Goal: Information Seeking & Learning: Learn about a topic

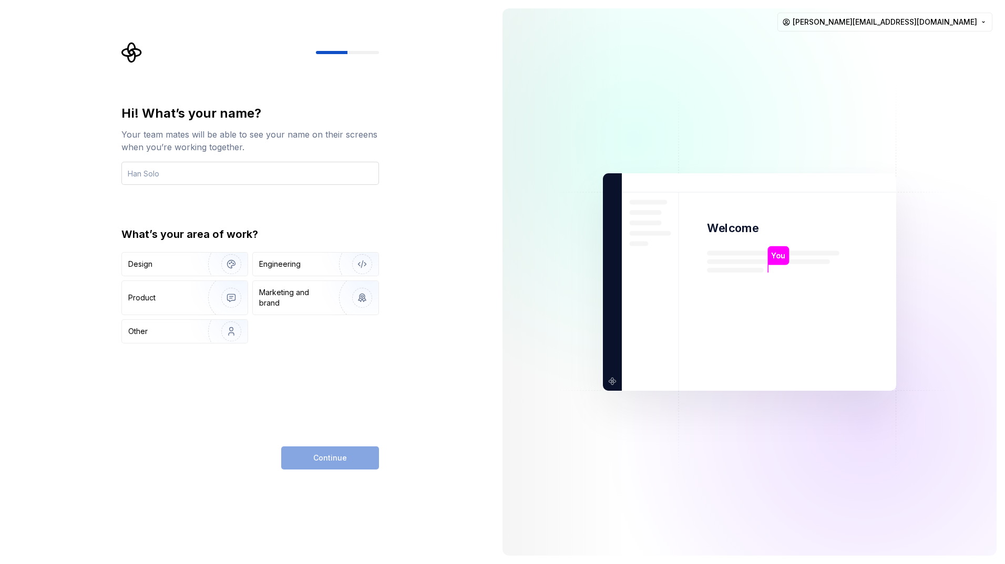
click at [231, 168] on input "text" at bounding box center [249, 173] width 257 height 23
type input "[PERSON_NAME]"
click at [414, 163] on div "Hi! What’s your name? Your team mates will be able to see your name on their sc…" at bounding box center [247, 282] width 494 height 564
click at [166, 334] on div "Other" at bounding box center [158, 331] width 61 height 11
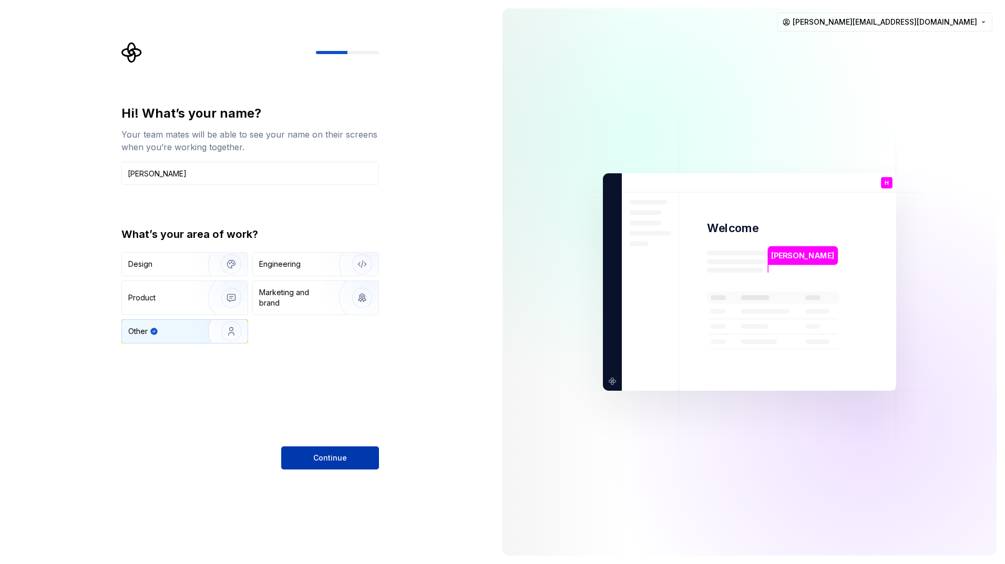
click at [305, 460] on button "Continue" at bounding box center [330, 458] width 98 height 23
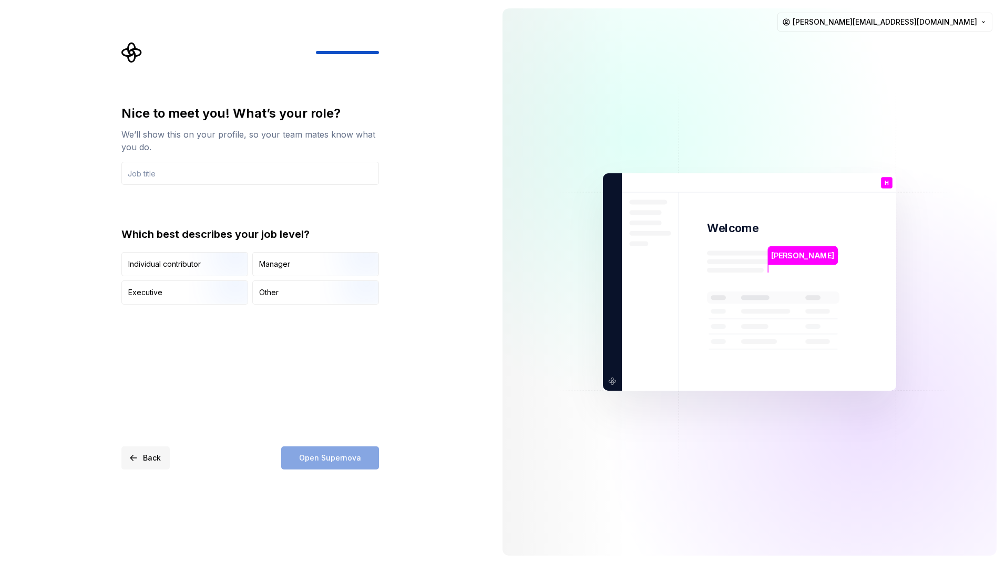
click at [130, 454] on button "Back" at bounding box center [145, 458] width 48 height 23
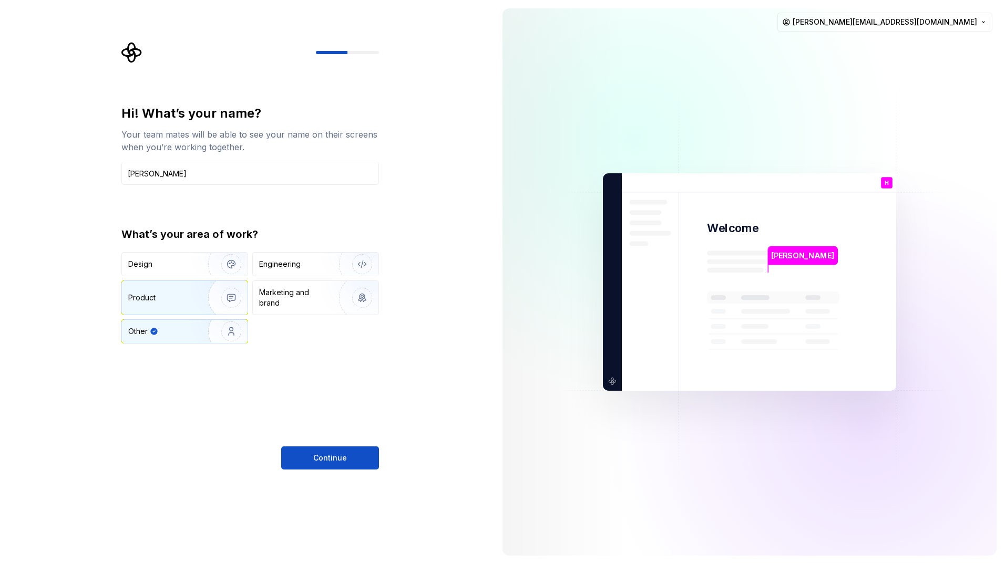
click at [178, 304] on div "Product" at bounding box center [185, 298] width 126 height 34
click at [332, 458] on span "Continue" at bounding box center [330, 458] width 34 height 11
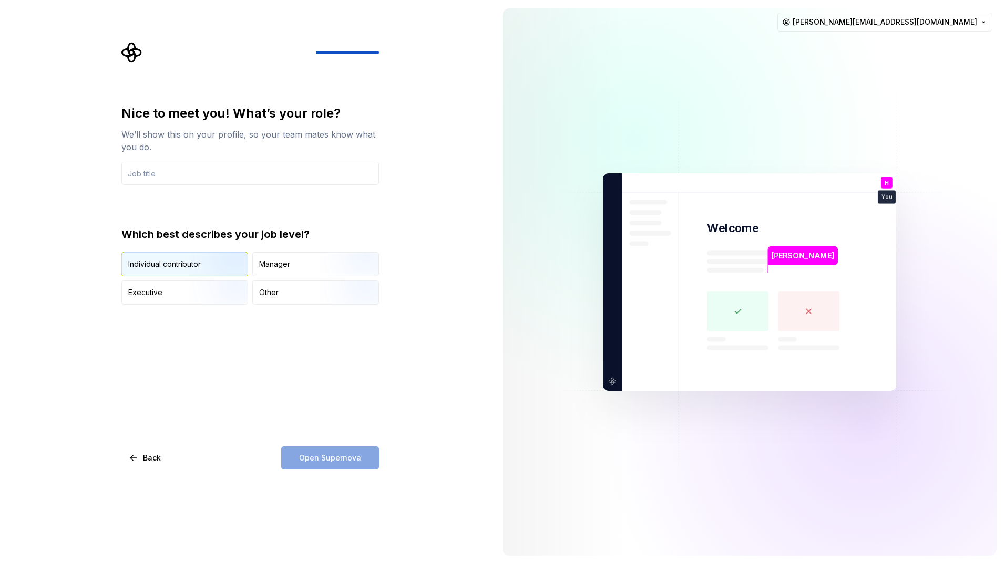
click at [230, 266] on img "button" at bounding box center [222, 277] width 67 height 70
click at [231, 175] on input "text" at bounding box center [249, 173] width 257 height 23
type input "H"
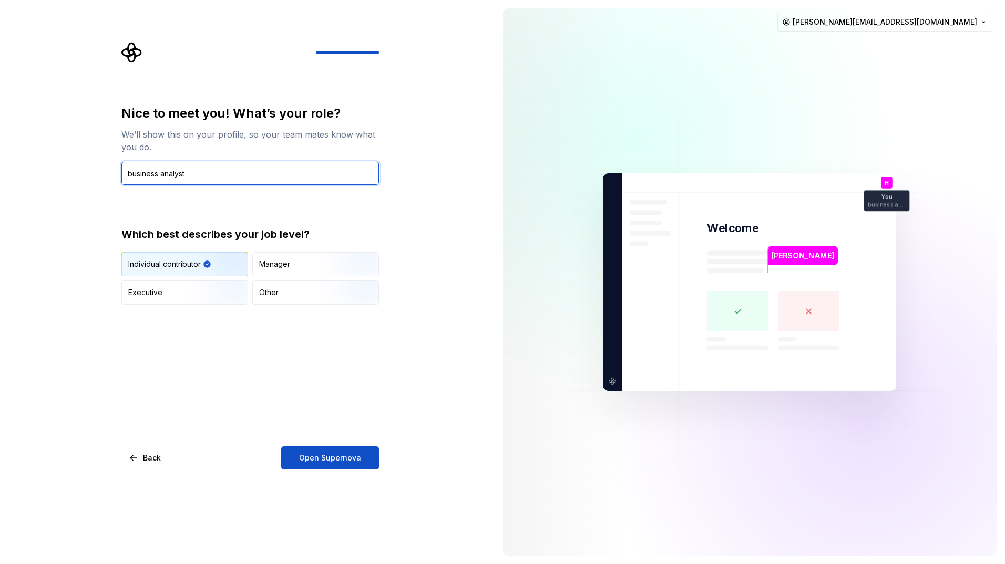
click at [130, 169] on input "business analyst" at bounding box center [249, 173] width 257 height 23
click at [165, 172] on input "Business analyst" at bounding box center [249, 173] width 257 height 23
type input "Business Analyst"
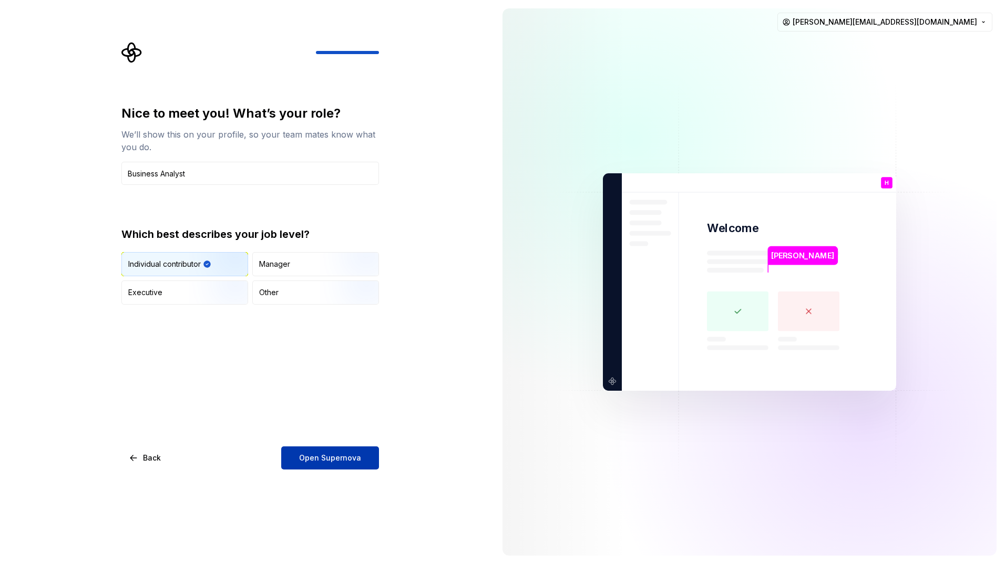
click at [343, 459] on span "Open Supernova" at bounding box center [330, 458] width 62 height 11
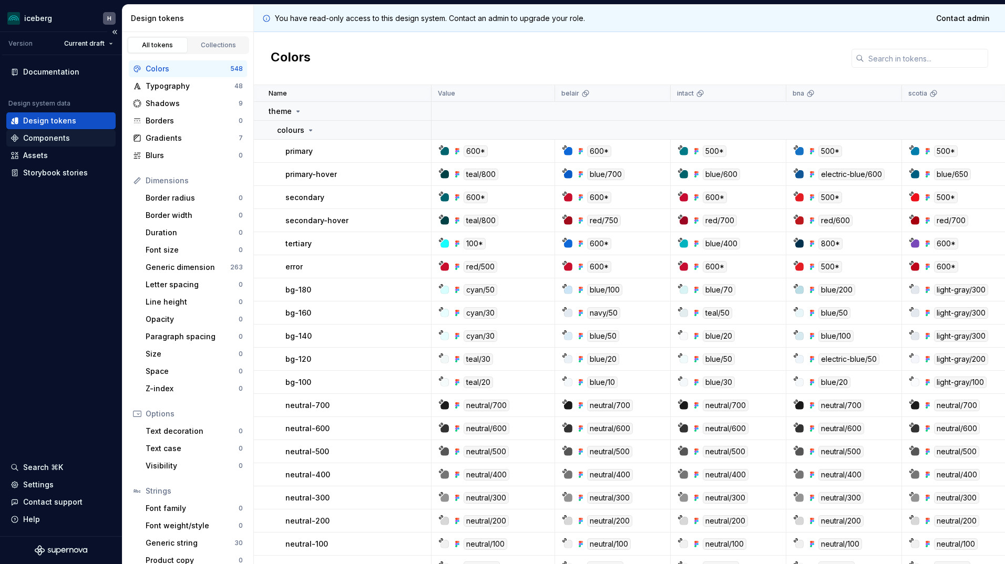
click at [46, 142] on div "Components" at bounding box center [46, 138] width 47 height 11
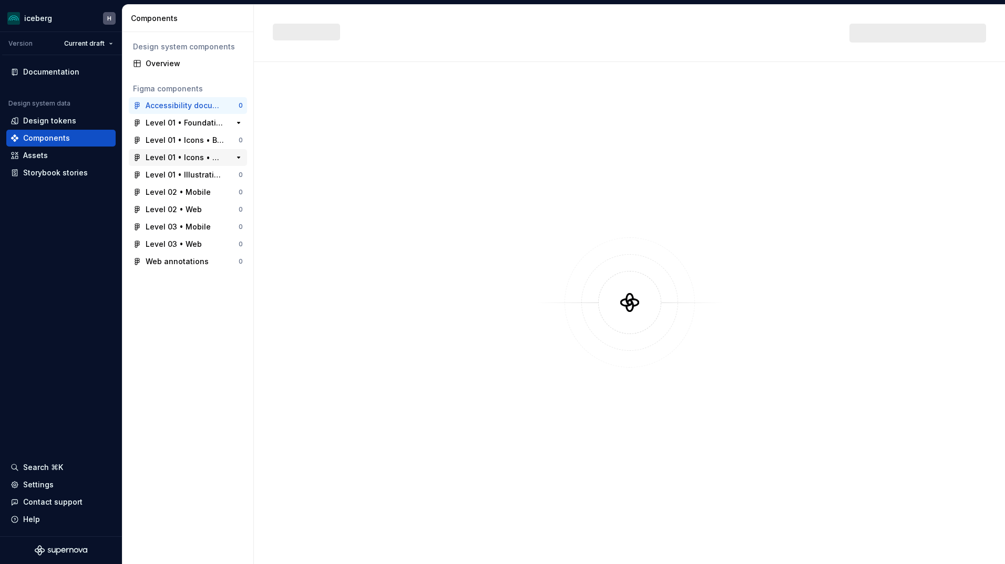
click at [194, 128] on div "Level 01 • Foundations" at bounding box center [185, 123] width 78 height 11
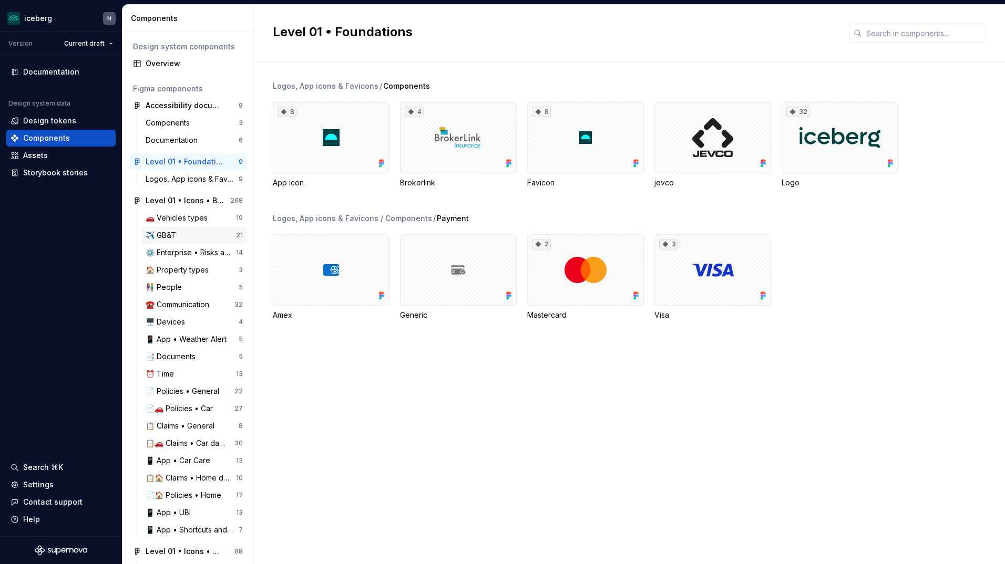
click at [176, 234] on div "✈️ GB&T" at bounding box center [163, 235] width 35 height 11
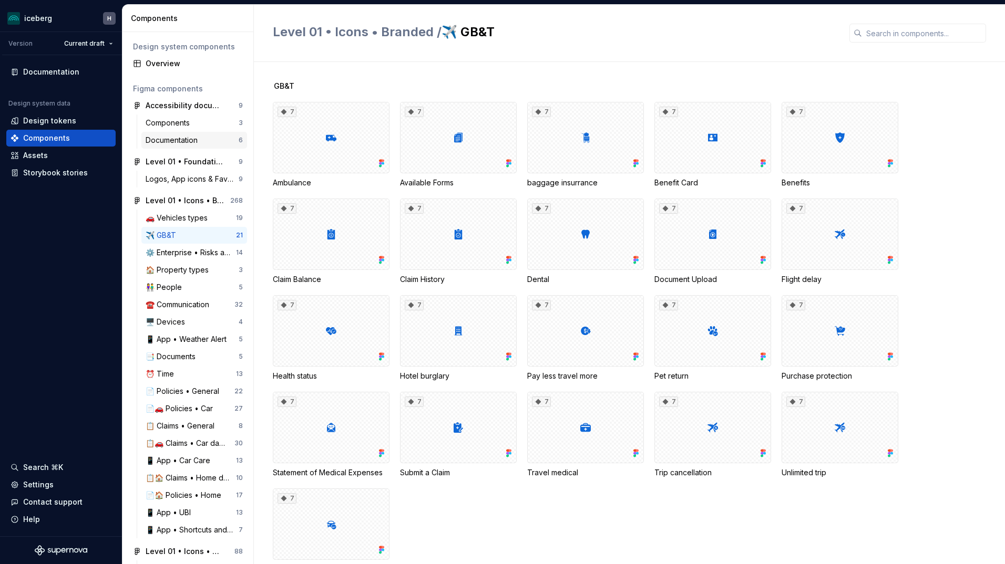
click at [193, 143] on div "Documentation" at bounding box center [174, 140] width 56 height 11
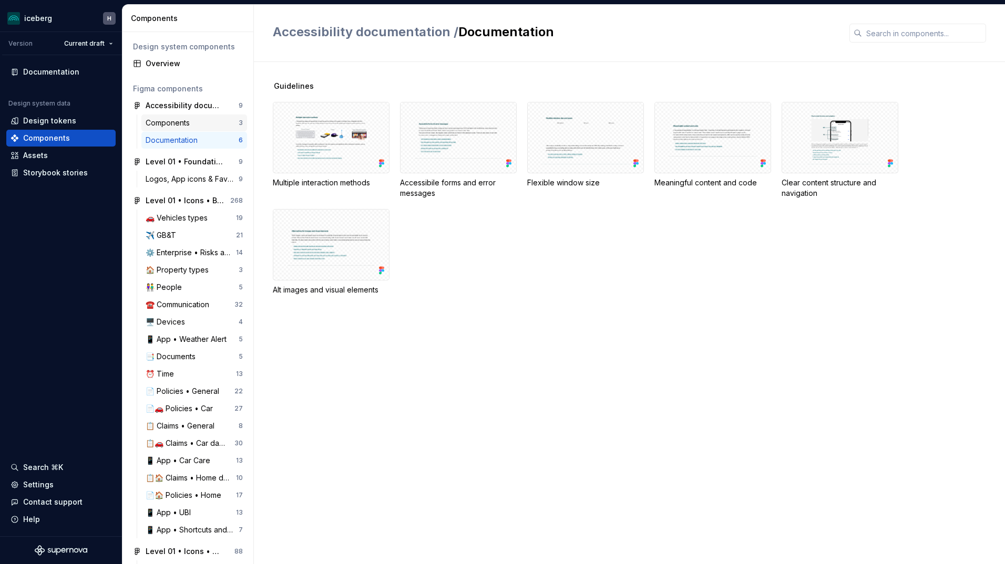
click at [185, 127] on div "Components" at bounding box center [170, 123] width 48 height 11
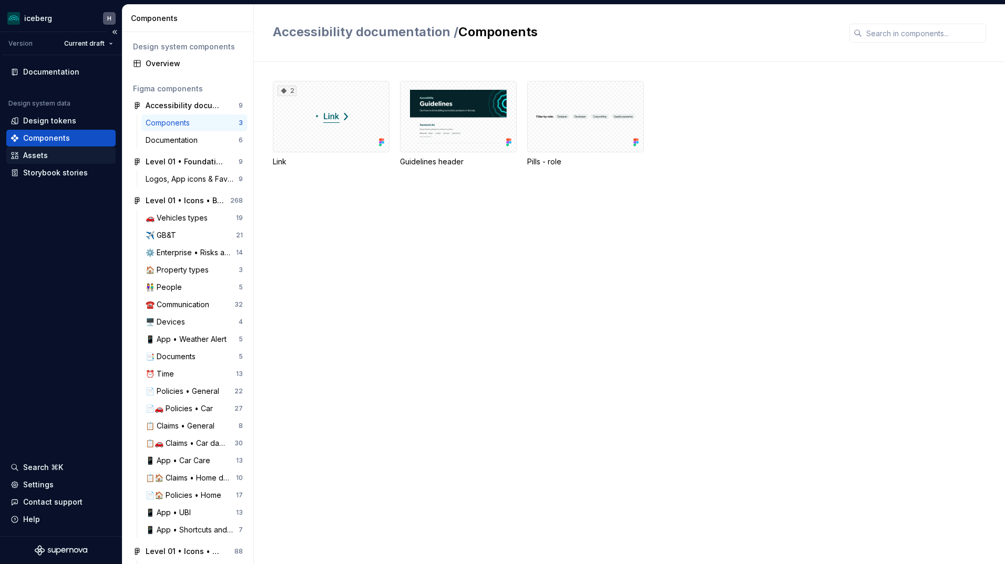
click at [51, 158] on div "Assets" at bounding box center [61, 155] width 101 height 11
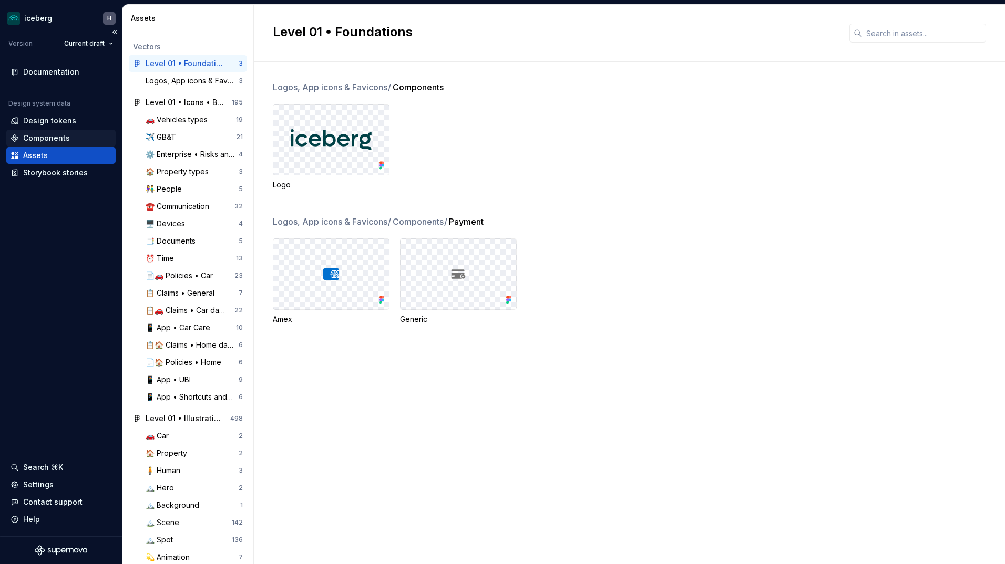
click at [56, 137] on div "Components" at bounding box center [46, 138] width 47 height 11
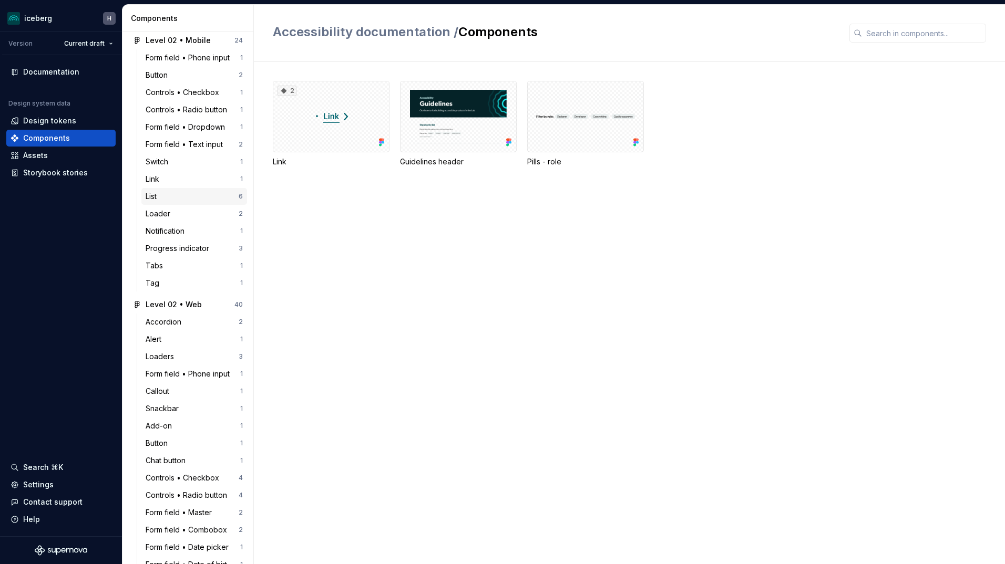
scroll to position [946, 0]
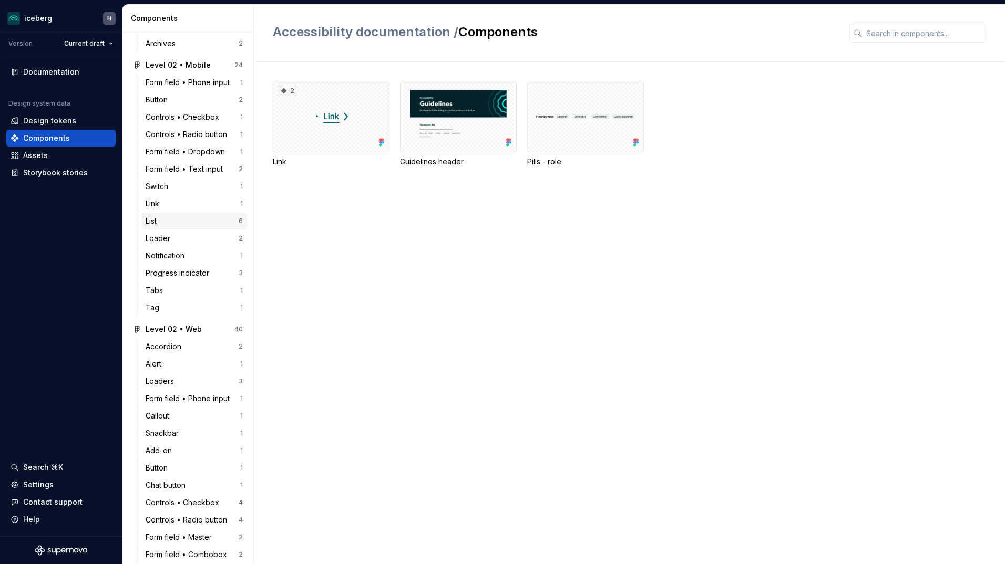
click at [174, 218] on div "List" at bounding box center [192, 221] width 93 height 11
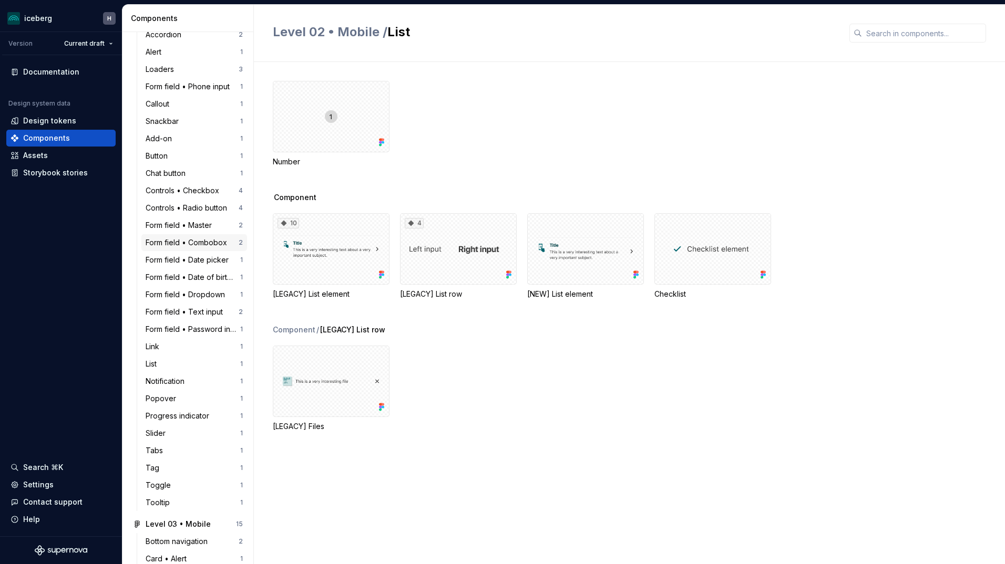
scroll to position [1261, 0]
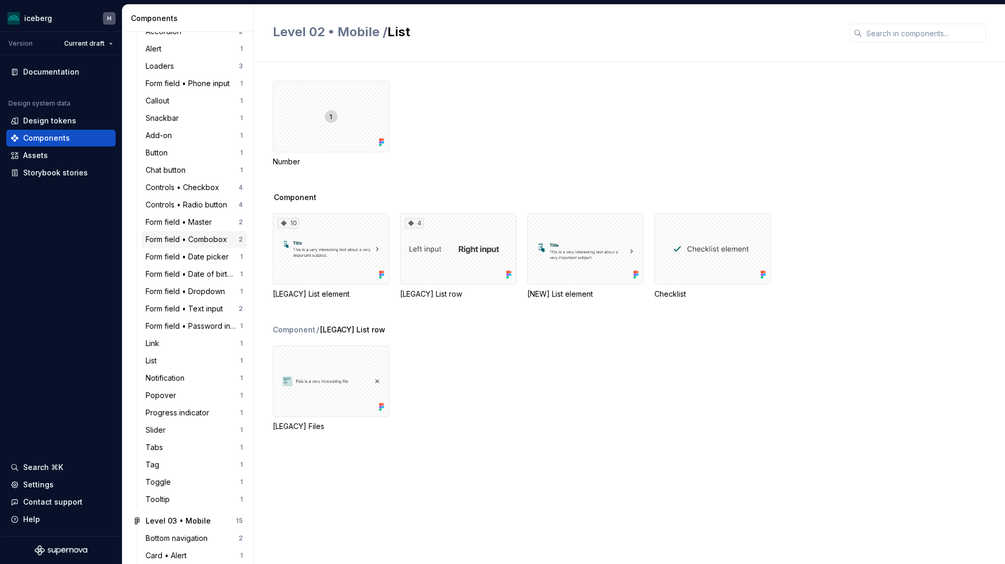
click at [177, 266] on div "Form field • Date of birth input 1" at bounding box center [194, 274] width 106 height 17
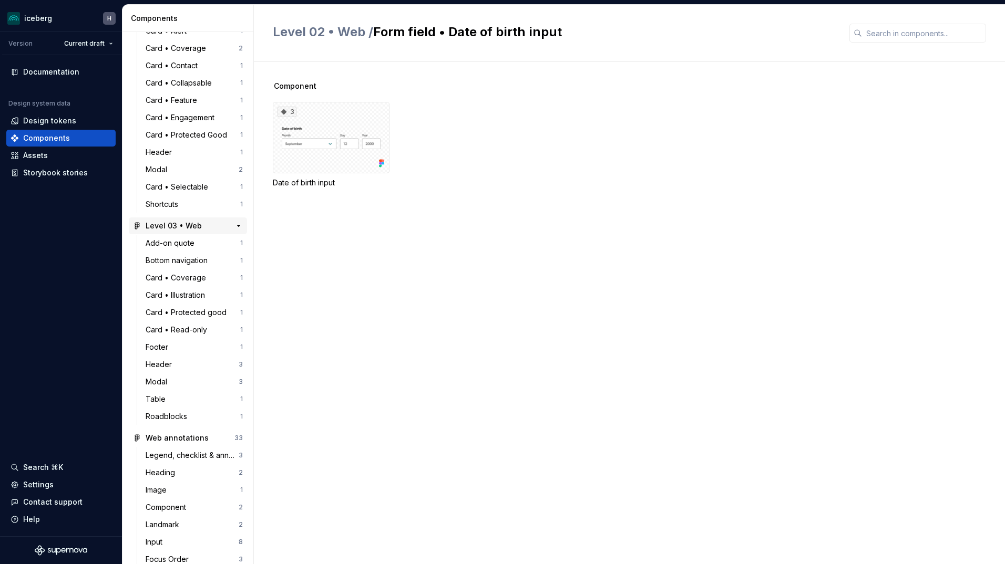
scroll to position [1786, 0]
click at [287, 144] on div "3" at bounding box center [331, 137] width 117 height 71
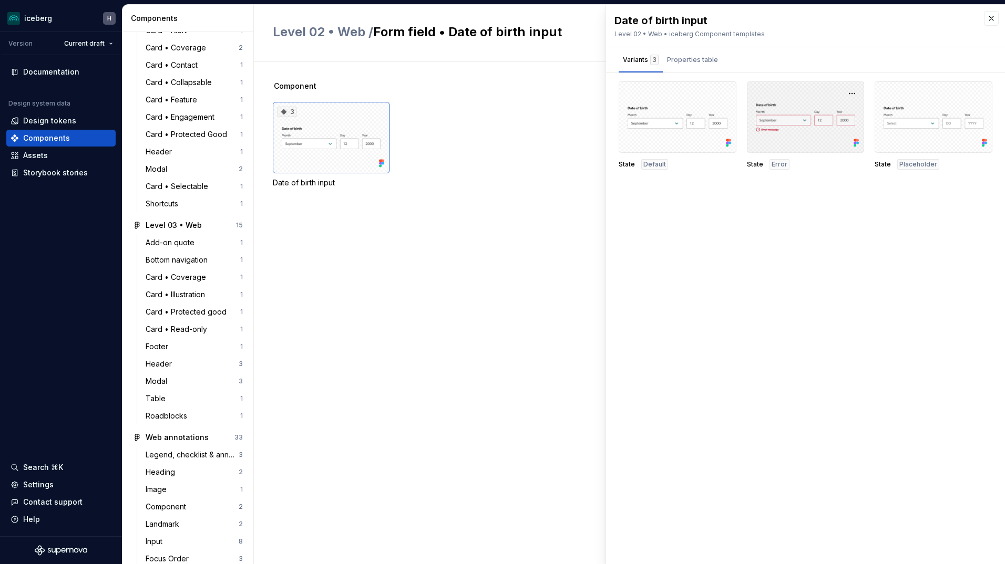
click at [818, 121] on div at bounding box center [806, 116] width 118 height 71
click at [811, 126] on div at bounding box center [806, 116] width 118 height 71
drag, startPoint x: 811, startPoint y: 126, endPoint x: 822, endPoint y: 102, distance: 26.4
click at [822, 102] on div at bounding box center [806, 116] width 118 height 71
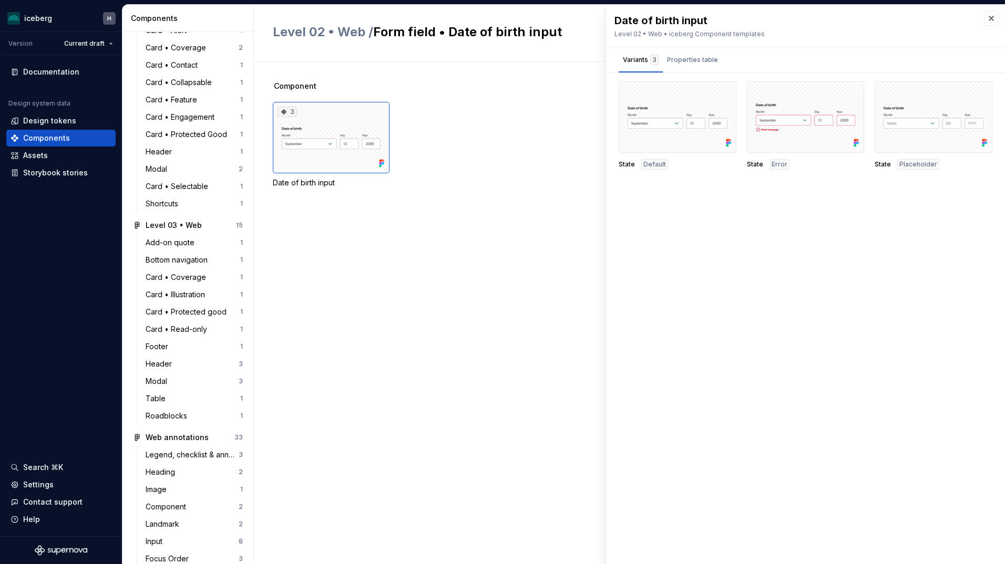
click at [758, 164] on span "State" at bounding box center [755, 164] width 16 height 8
click at [779, 163] on span "Error" at bounding box center [779, 164] width 16 height 8
click at [771, 130] on div at bounding box center [806, 116] width 118 height 71
click at [771, 128] on div at bounding box center [806, 116] width 118 height 71
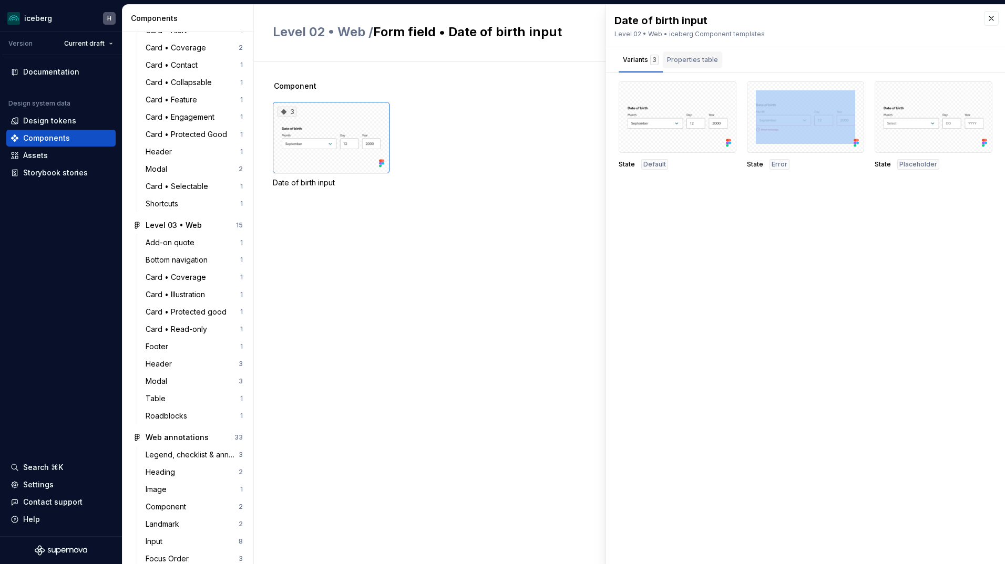
click at [690, 63] on div "Properties table" at bounding box center [692, 60] width 51 height 11
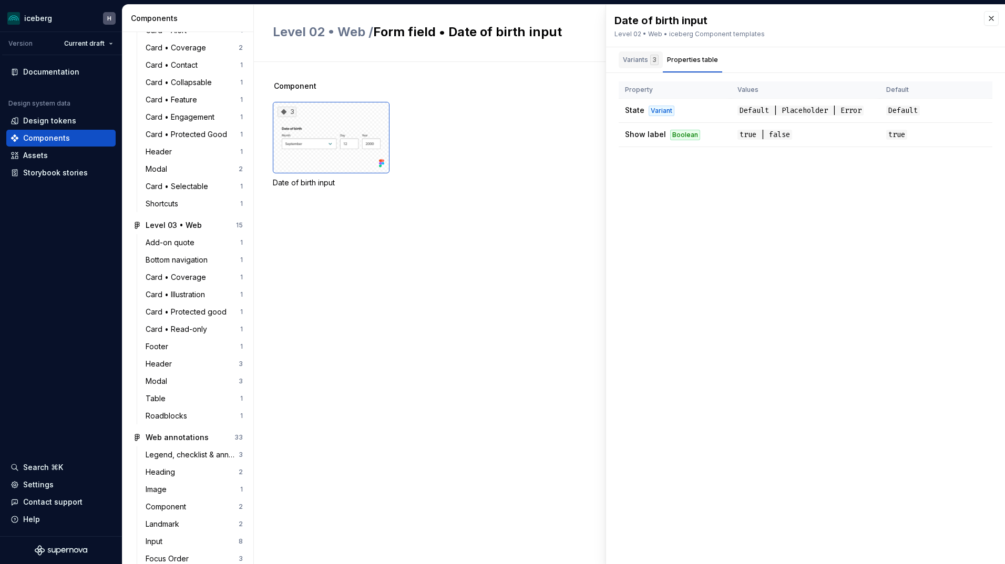
click at [639, 64] on div "Variants 3" at bounding box center [641, 60] width 36 height 11
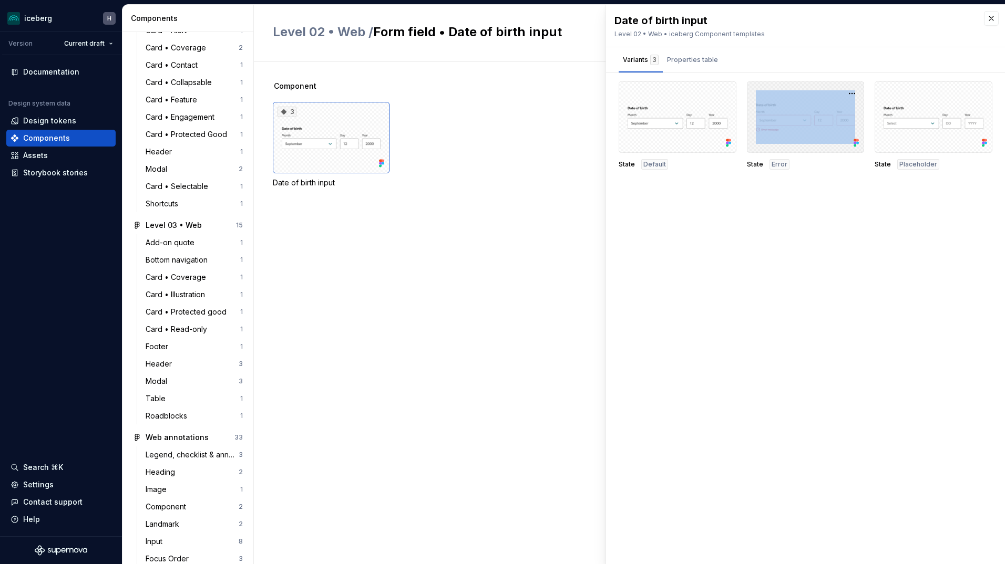
drag, startPoint x: 787, startPoint y: 119, endPoint x: 778, endPoint y: 114, distance: 10.1
click at [778, 114] on div at bounding box center [806, 116] width 118 height 71
click at [722, 88] on button "button" at bounding box center [724, 93] width 15 height 15
click at [850, 93] on button "button" at bounding box center [851, 93] width 15 height 15
click at [727, 95] on button "button" at bounding box center [724, 93] width 15 height 15
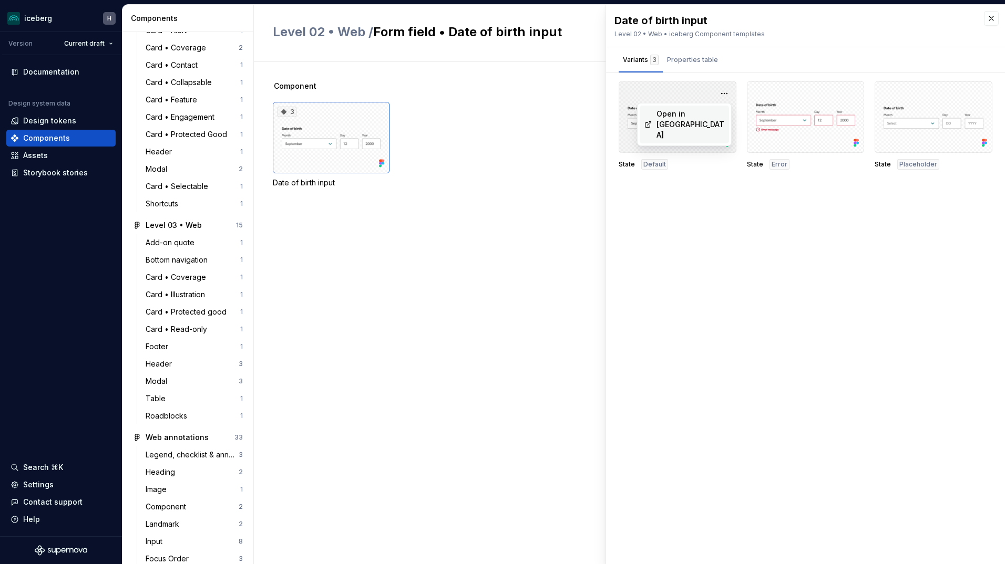
click at [699, 118] on div "Open in [GEOGRAPHIC_DATA]" at bounding box center [690, 125] width 68 height 32
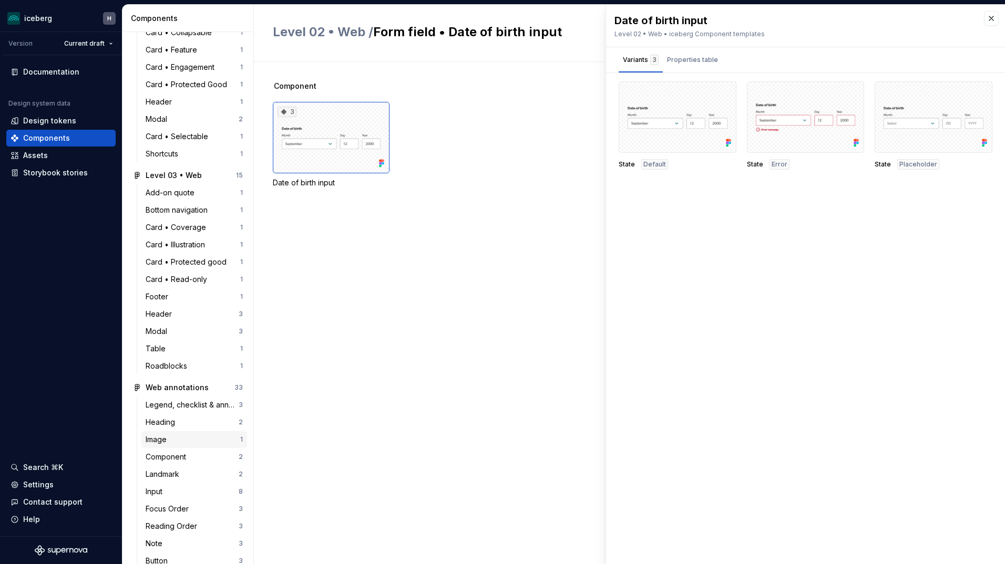
scroll to position [1869, 0]
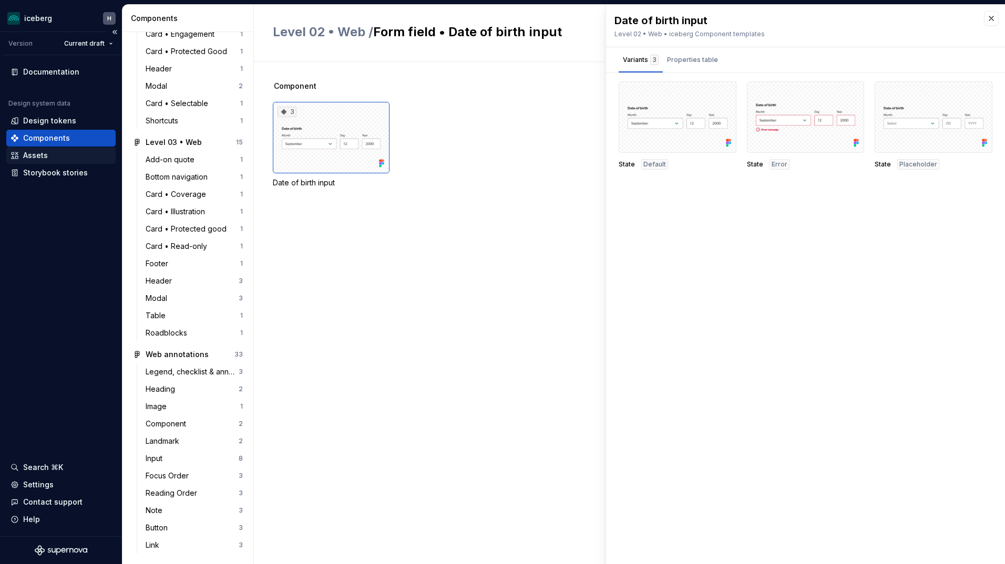
click at [84, 155] on div "Assets" at bounding box center [61, 155] width 101 height 11
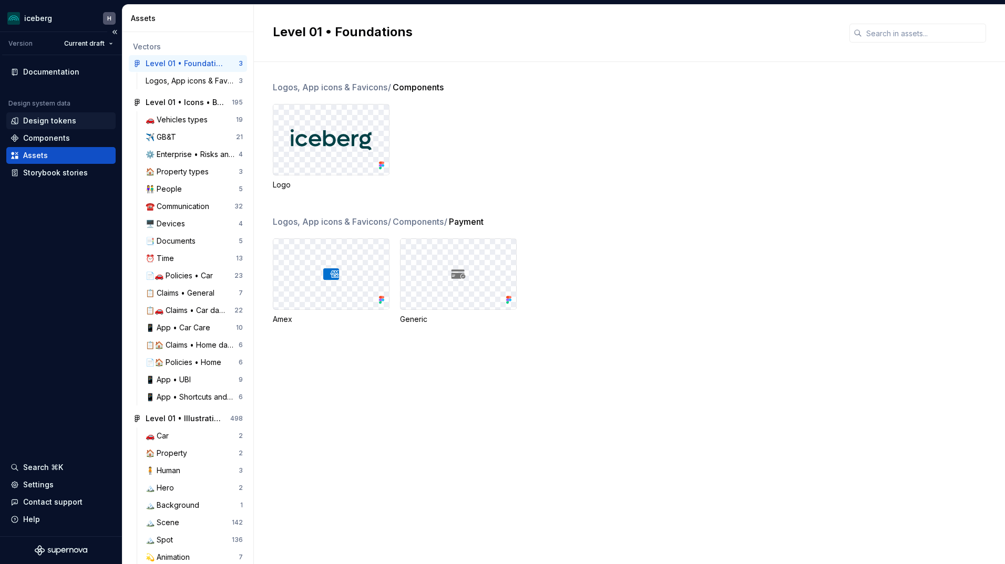
click at [54, 121] on div "Design tokens" at bounding box center [49, 121] width 53 height 11
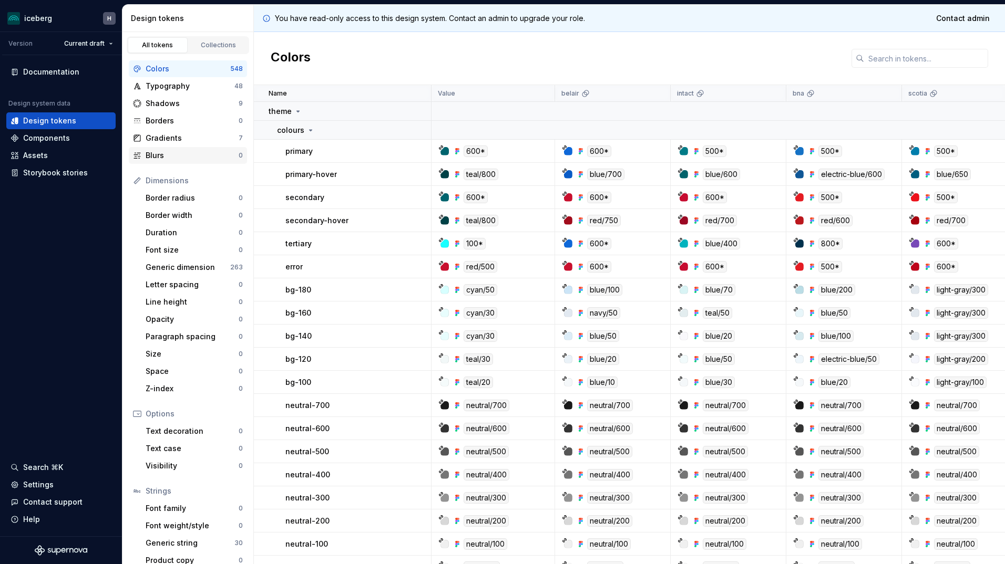
scroll to position [11, 0]
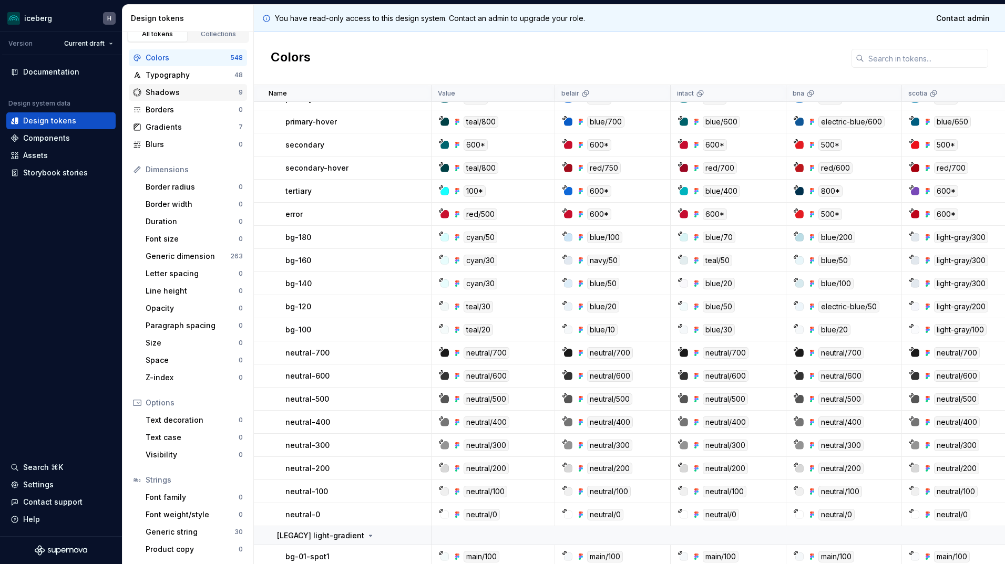
click at [161, 87] on div "Shadows" at bounding box center [192, 92] width 93 height 11
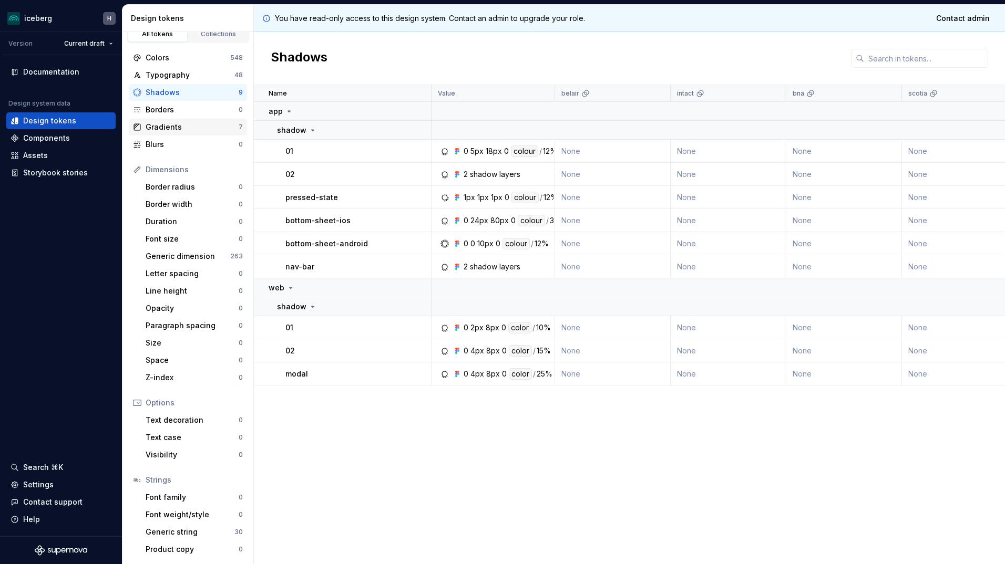
click at [164, 130] on div "Gradients" at bounding box center [192, 127] width 93 height 11
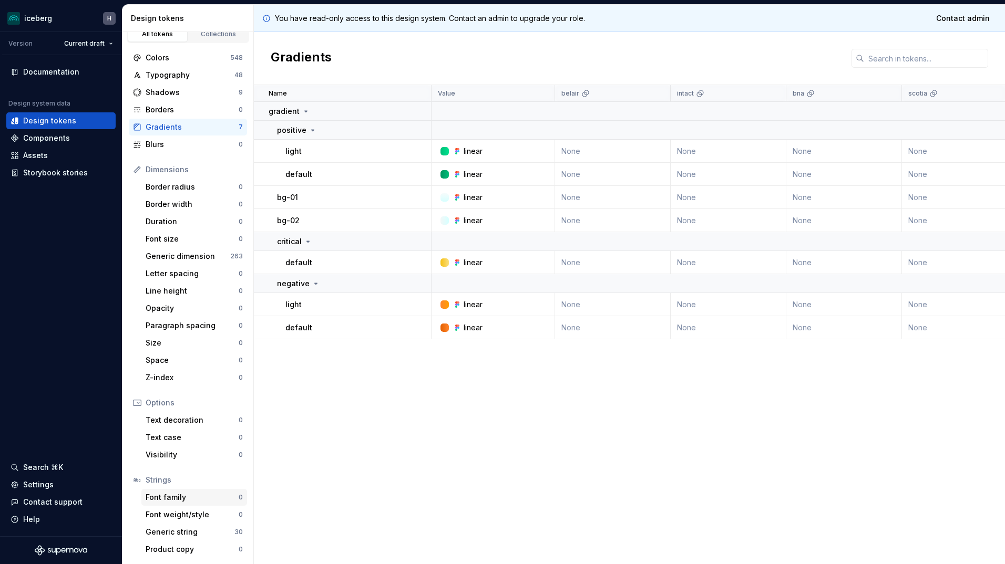
click at [186, 495] on div "Font family" at bounding box center [192, 497] width 93 height 11
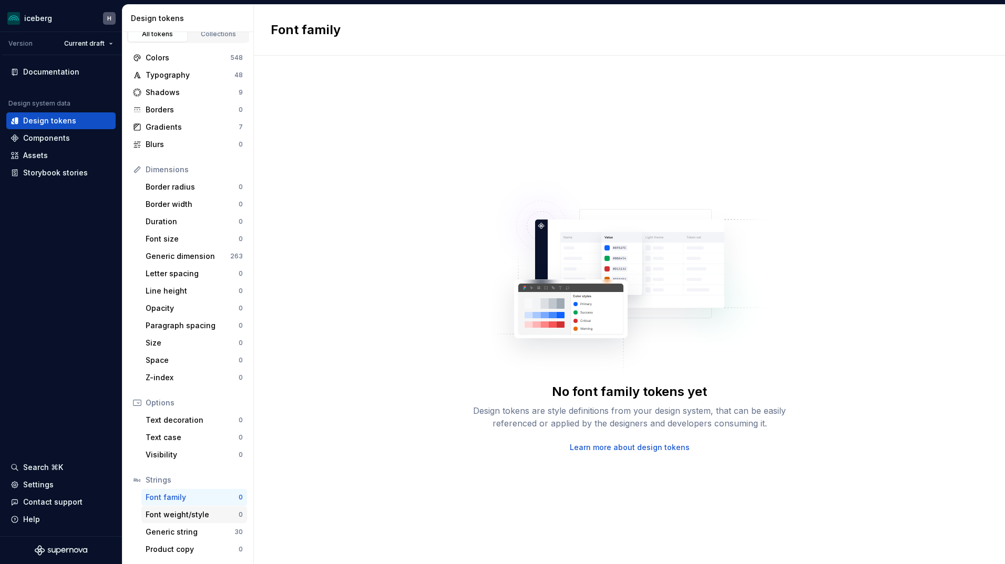
click at [172, 518] on div "Font weight/style" at bounding box center [192, 515] width 93 height 11
click at [169, 533] on div "Generic string" at bounding box center [190, 532] width 89 height 11
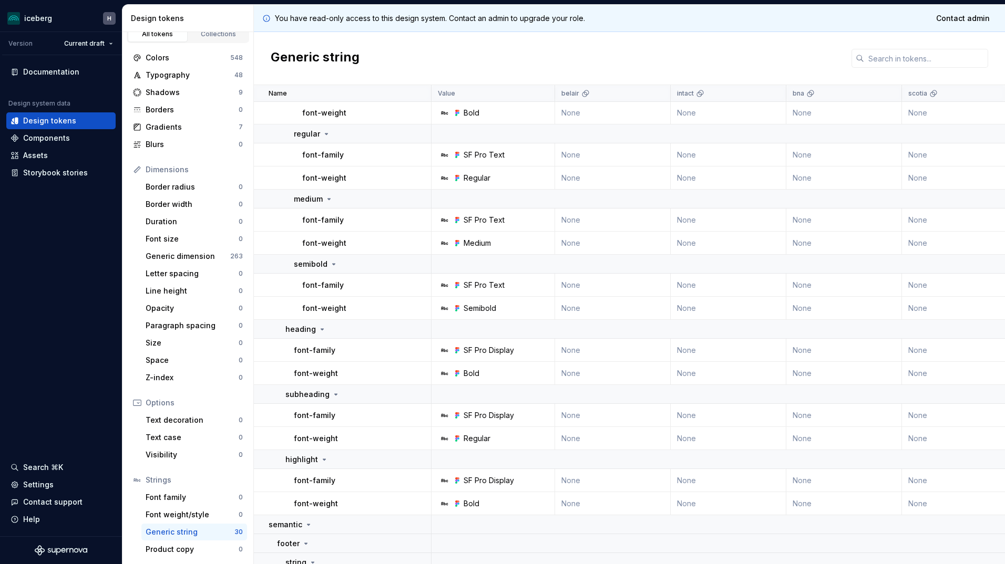
scroll to position [893, 0]
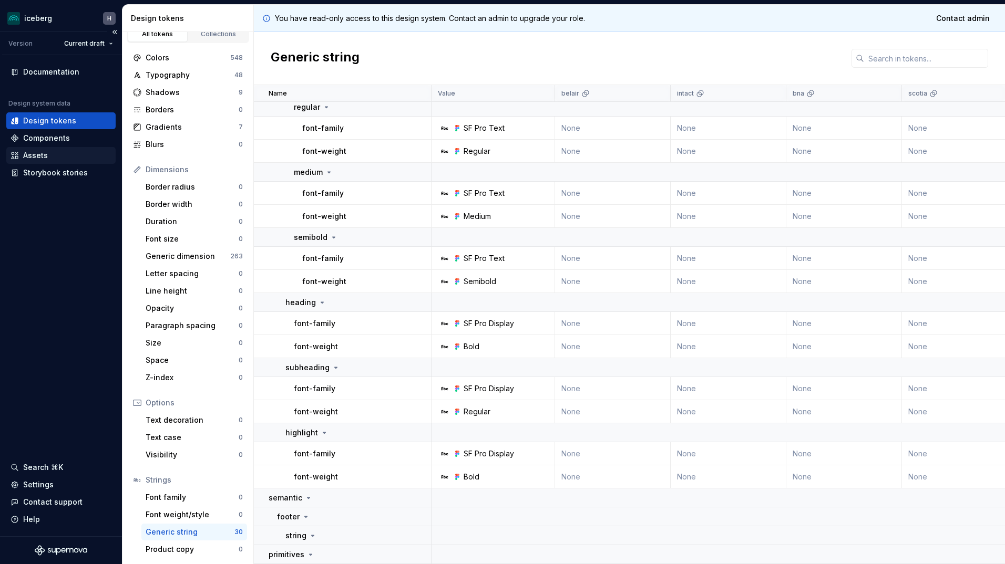
click at [33, 159] on div "Assets" at bounding box center [35, 155] width 25 height 11
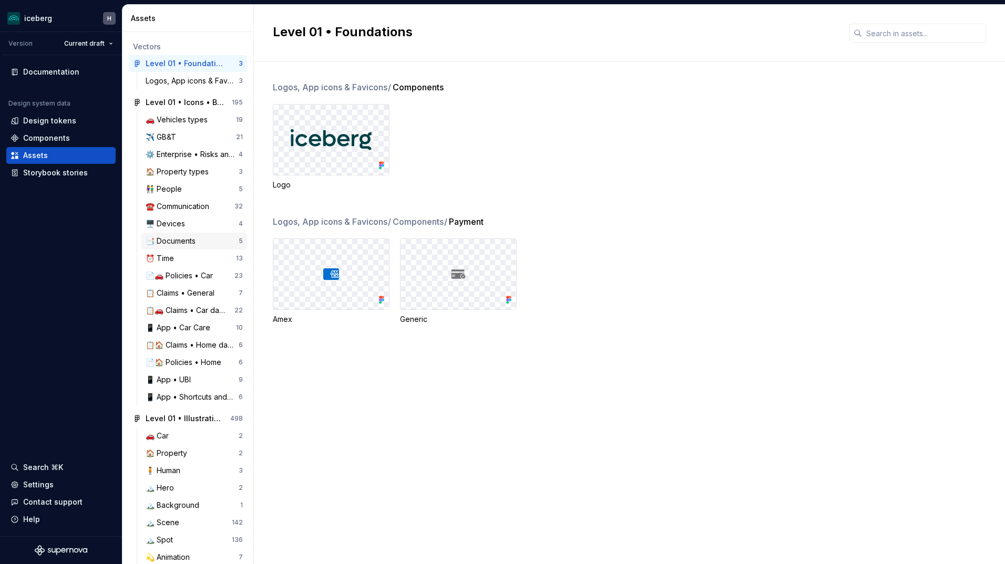
click at [168, 235] on div "📑 Documents 5" at bounding box center [194, 241] width 106 height 17
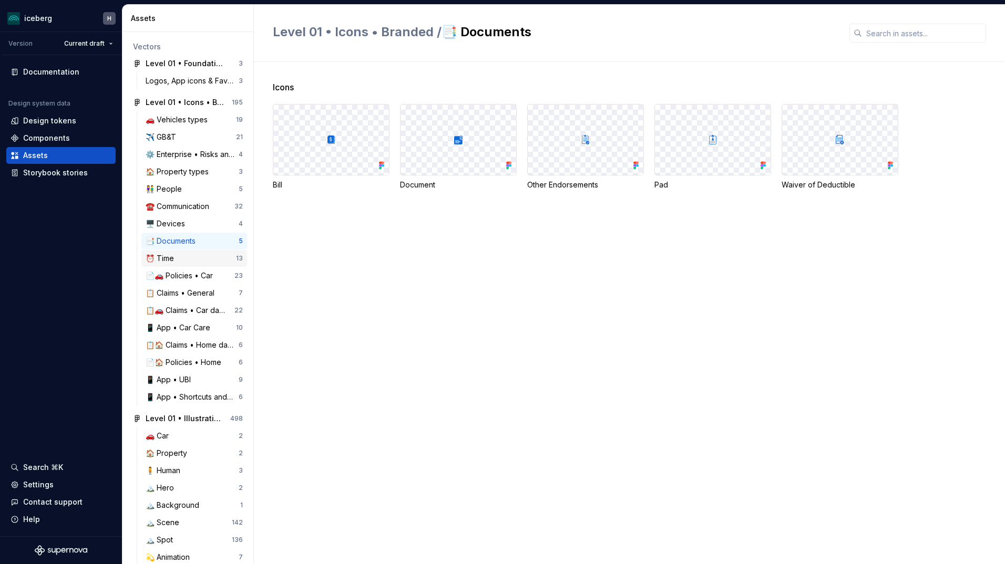
click at [171, 256] on div "⏰ Time" at bounding box center [162, 258] width 33 height 11
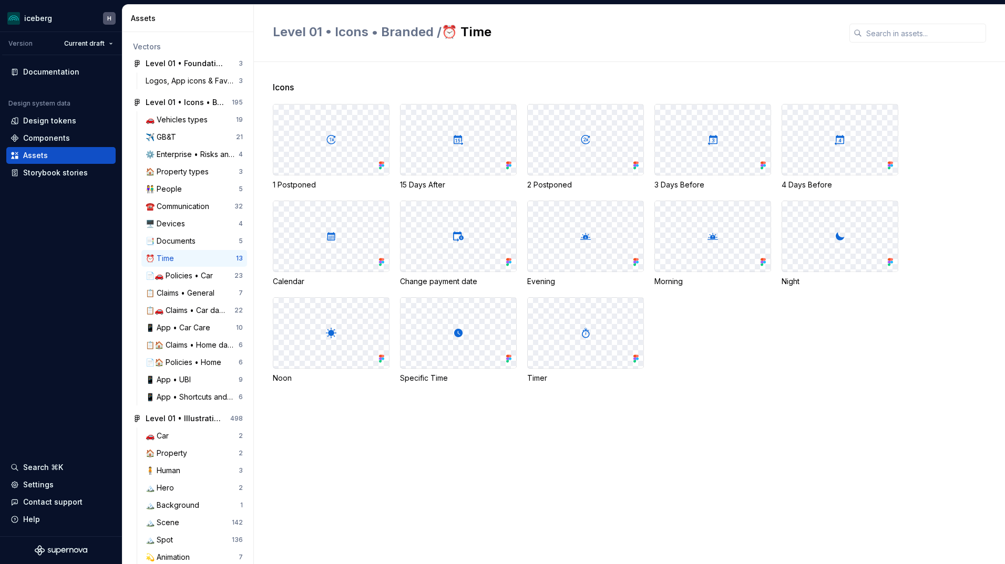
click at [353, 133] on div at bounding box center [331, 140] width 116 height 70
click at [44, 19] on html "iceberg H Version Current draft Documentation Design system data Design tokens …" at bounding box center [502, 282] width 1005 height 564
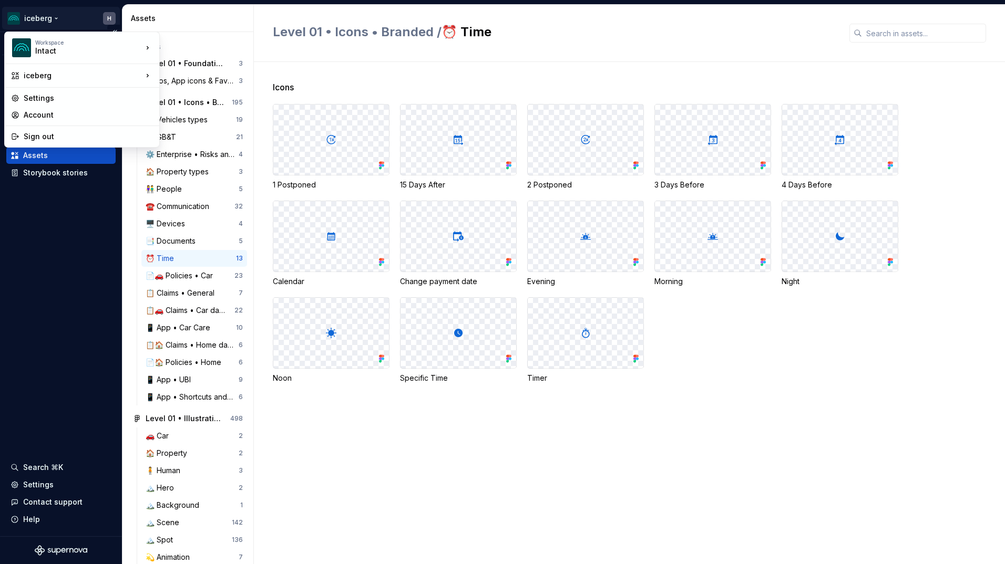
click at [41, 258] on html "iceberg H Version Current draft Documentation Design system data Design tokens …" at bounding box center [502, 282] width 1005 height 564
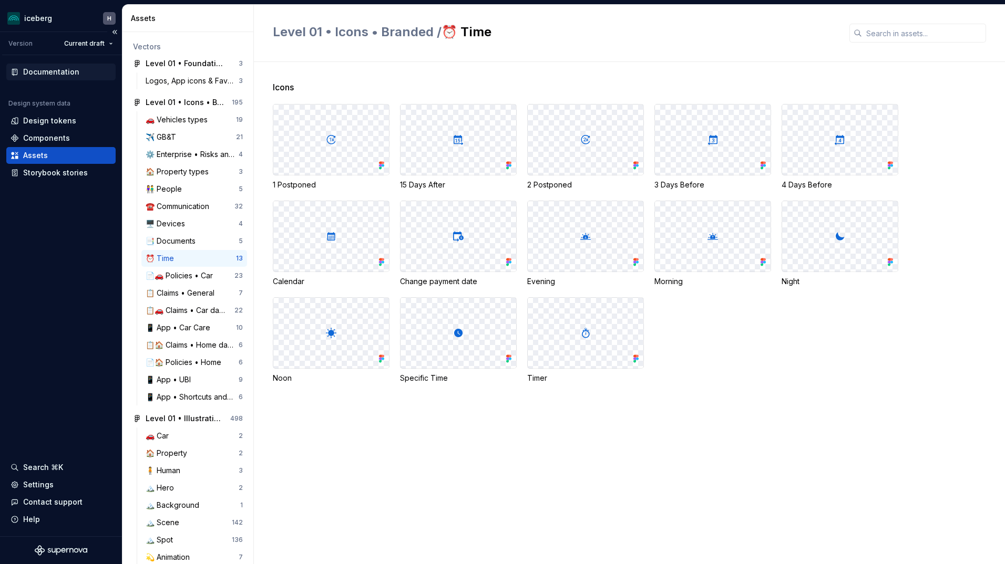
click at [56, 72] on div "Documentation" at bounding box center [51, 72] width 56 height 11
